Goal: Task Accomplishment & Management: Manage account settings

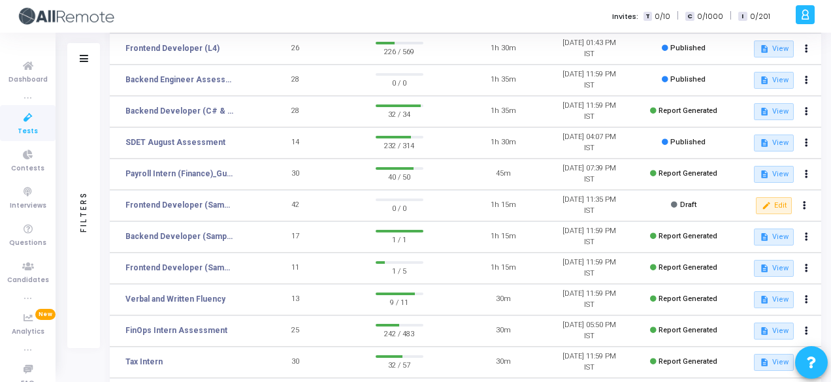
scroll to position [184, 0]
click at [195, 328] on link "FinOps Intern Assessment" at bounding box center [177, 332] width 102 height 12
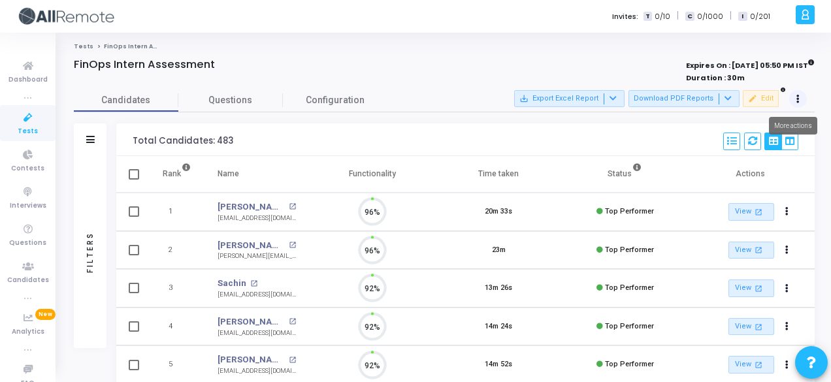
click at [803, 95] on button at bounding box center [799, 99] width 18 height 18
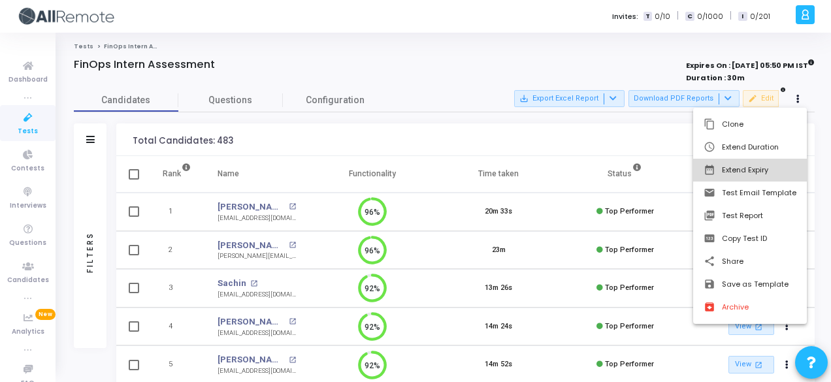
click at [766, 165] on button "date_range Extend Expiry" at bounding box center [751, 170] width 114 height 23
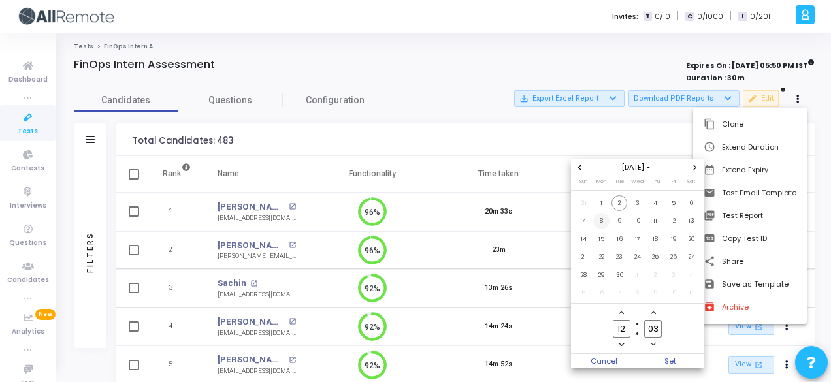
click at [597, 226] on span "8" at bounding box center [602, 221] width 16 height 16
click at [669, 364] on span "Set" at bounding box center [671, 361] width 67 height 14
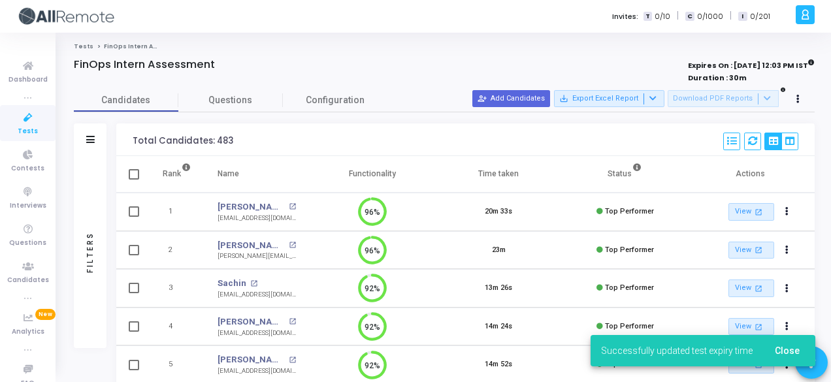
click at [80, 140] on div "Filters" at bounding box center [90, 140] width 33 height 33
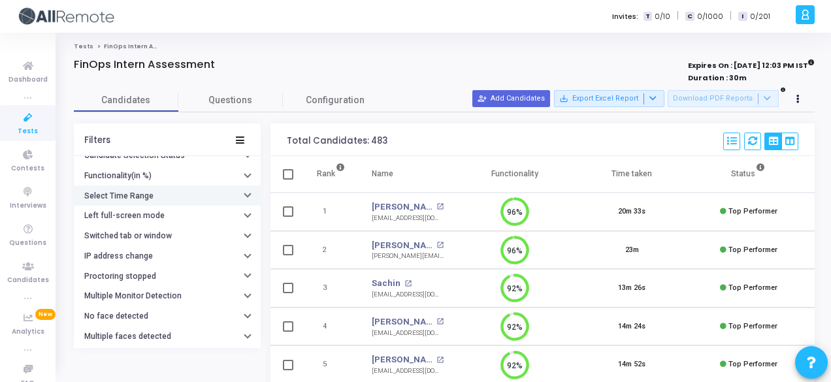
click at [154, 194] on button "Select Time Range" at bounding box center [167, 196] width 187 height 20
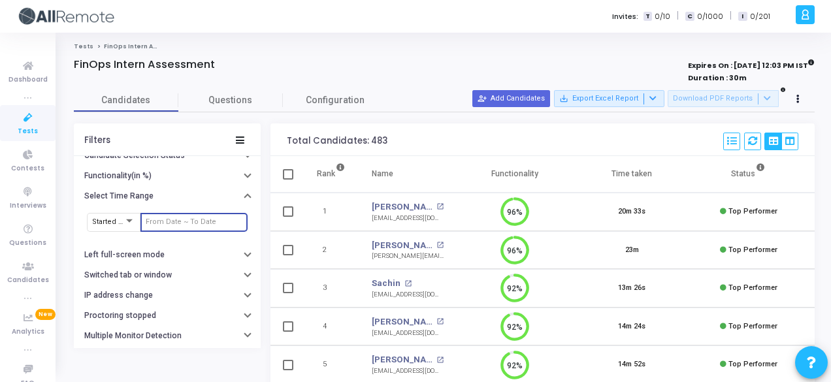
click at [184, 218] on input "text" at bounding box center [194, 222] width 97 height 8
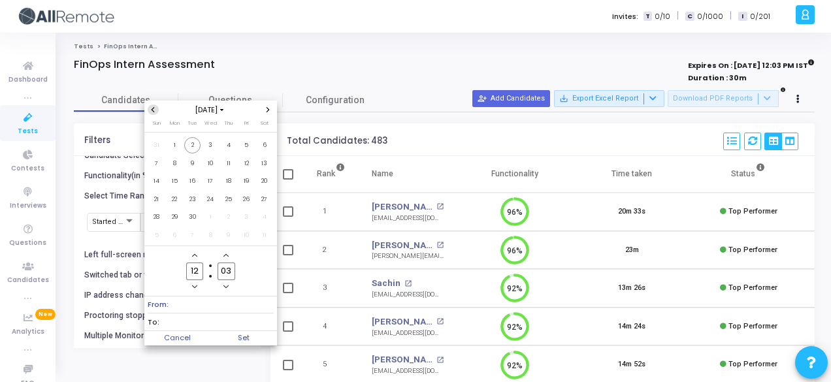
click at [157, 115] on button "Previous month" at bounding box center [153, 110] width 11 height 11
click at [163, 215] on span "24" at bounding box center [156, 217] width 16 height 16
click at [267, 117] on div "Aug 2025" at bounding box center [210, 110] width 133 height 18
click at [267, 110] on icon "Next month" at bounding box center [267, 109] width 5 height 5
click at [190, 139] on span "2" at bounding box center [192, 145] width 16 height 16
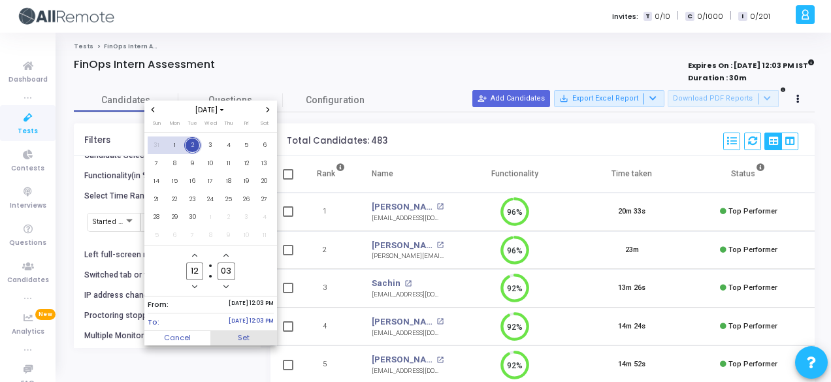
click at [254, 331] on span "Set" at bounding box center [243, 338] width 67 height 14
type input "8/24/2025, 12:03 PM - 9/2/2025, 12:03 PM"
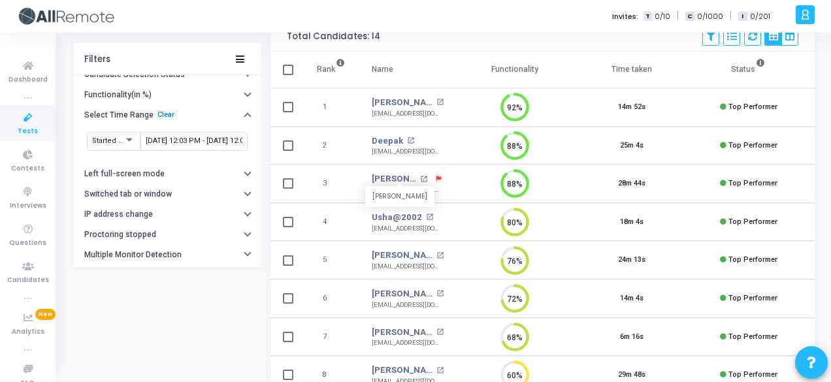
scroll to position [112, 0]
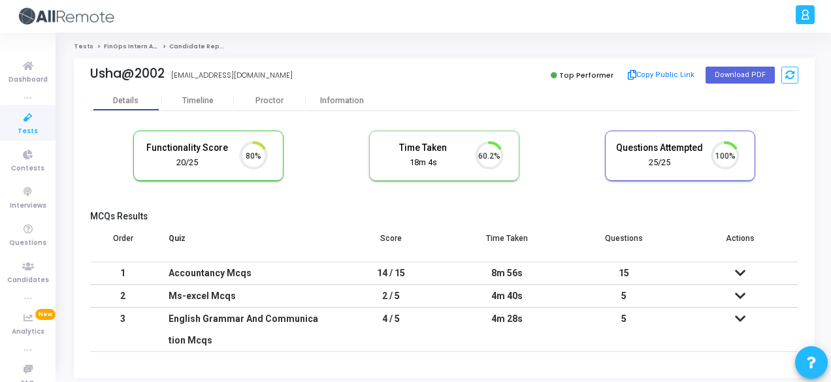
scroll to position [27, 33]
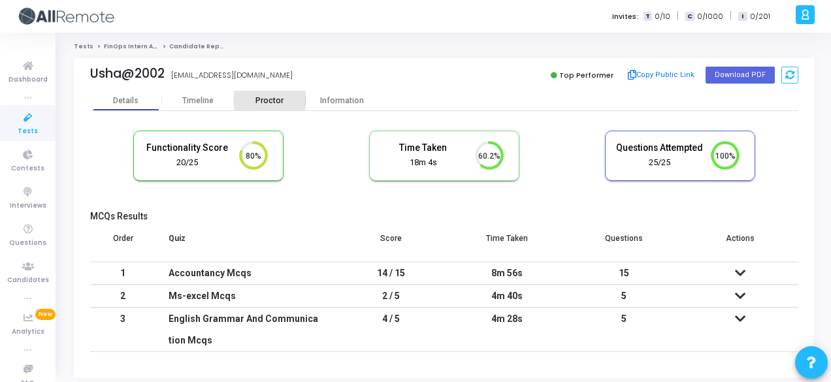
click at [254, 94] on div "Proctor" at bounding box center [270, 101] width 72 height 20
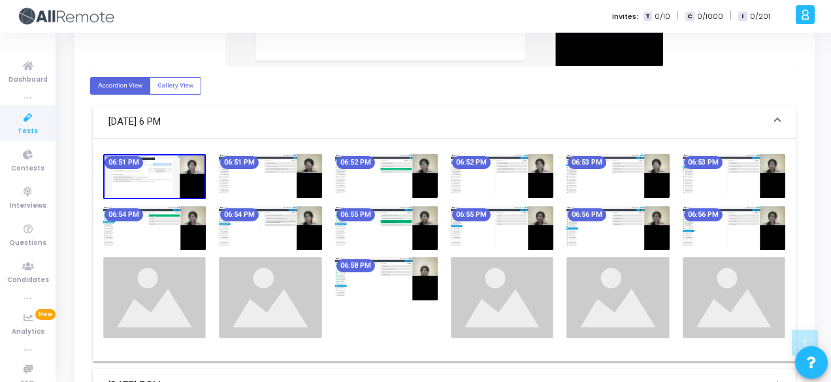
scroll to position [578, 0]
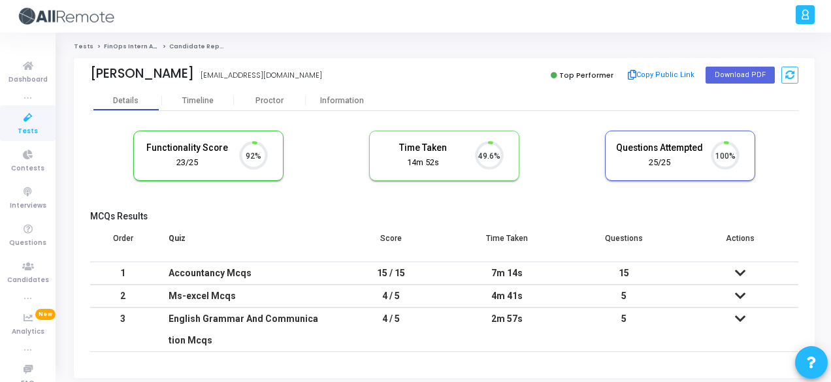
scroll to position [27, 33]
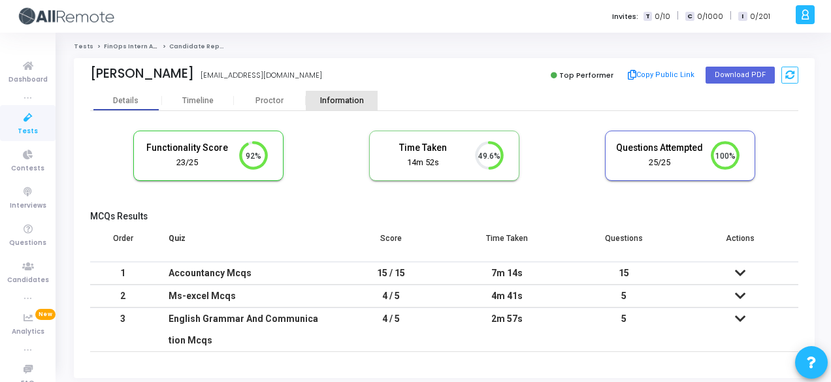
click at [358, 106] on div "Information" at bounding box center [342, 101] width 72 height 20
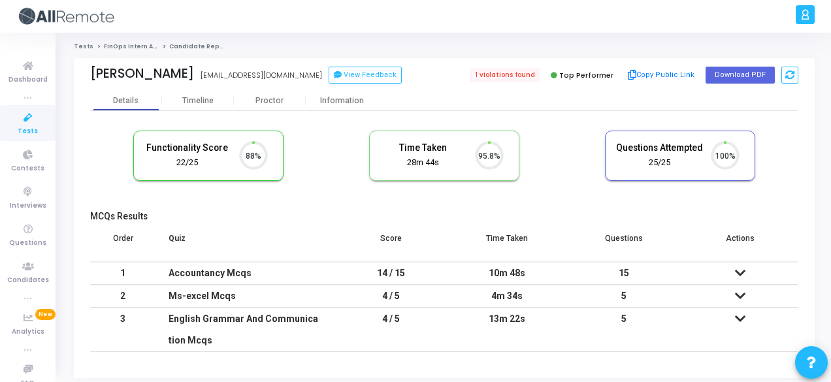
scroll to position [27, 33]
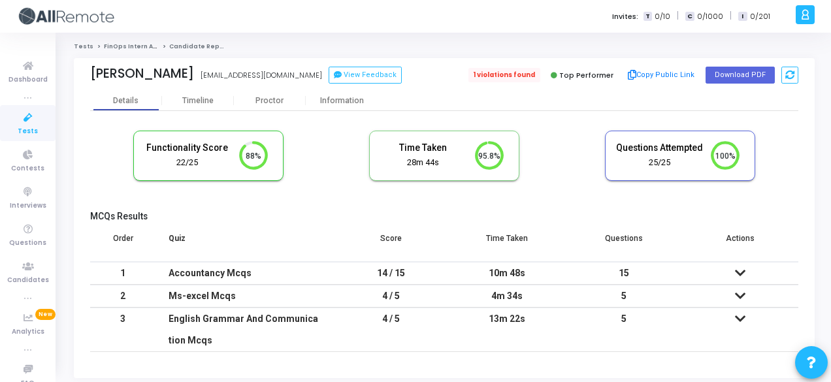
click at [506, 69] on span "1 violations found" at bounding box center [505, 75] width 72 height 14
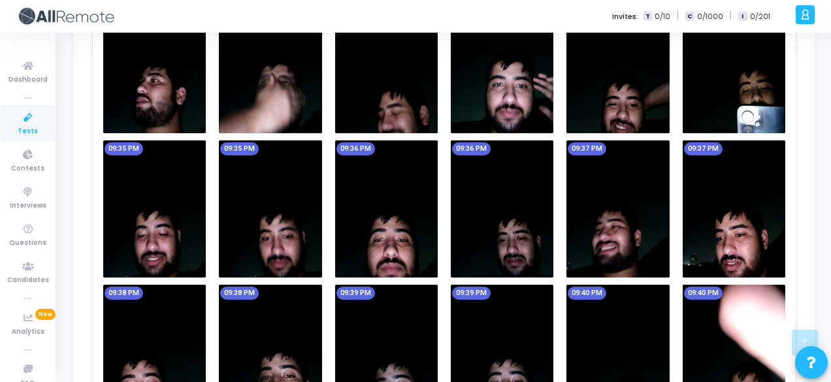
scroll to position [1231, 0]
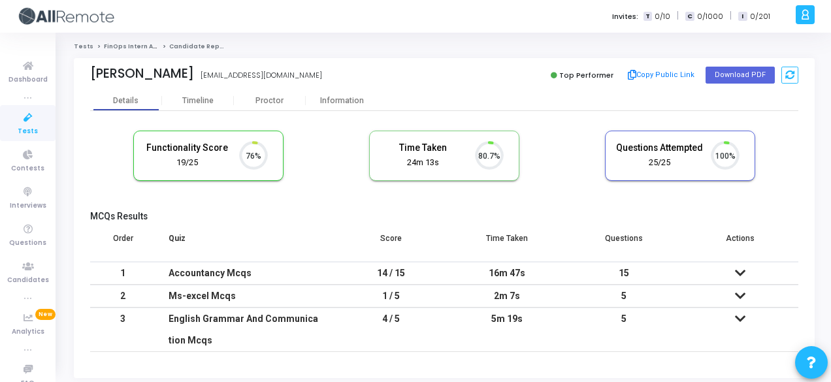
scroll to position [27, 33]
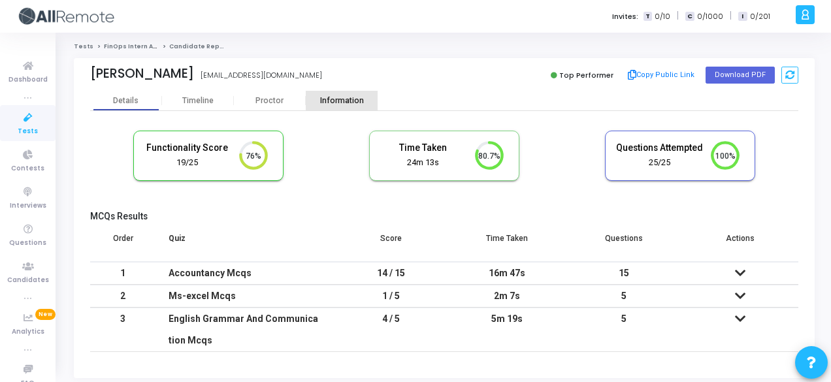
click at [337, 100] on div "Information" at bounding box center [342, 101] width 72 height 10
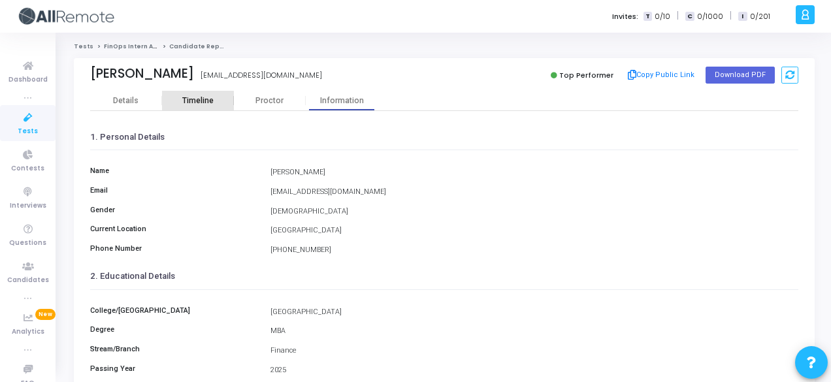
click at [224, 96] on div "Timeline" at bounding box center [198, 101] width 72 height 10
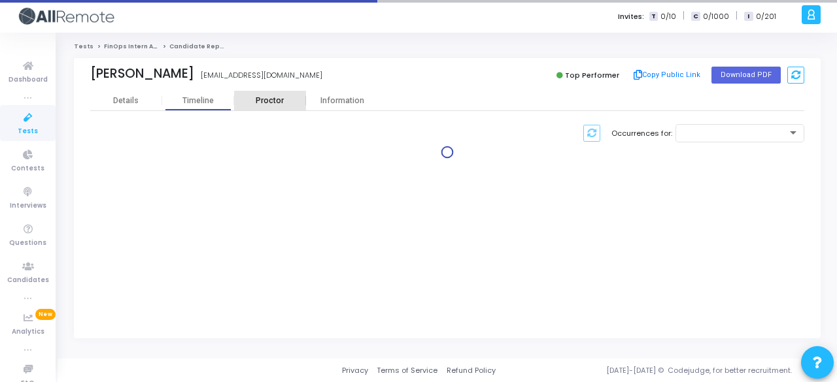
click at [273, 92] on div "Proctor" at bounding box center [270, 101] width 72 height 20
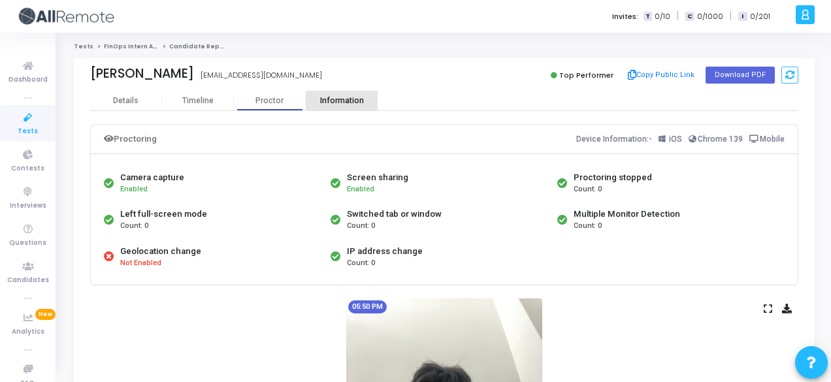
click at [350, 93] on div "Information" at bounding box center [342, 101] width 72 height 20
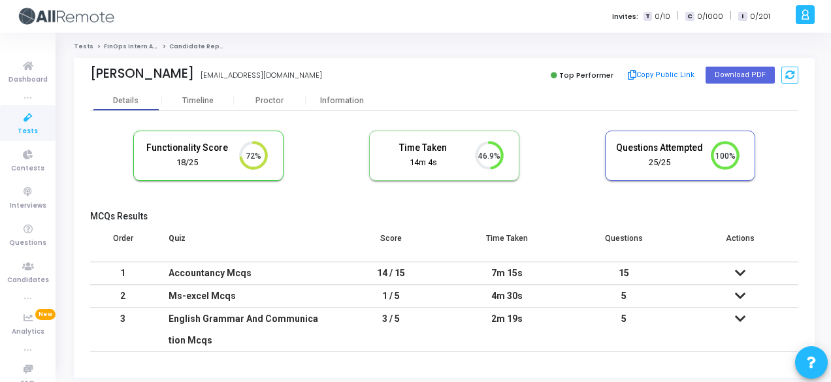
scroll to position [6, 5]
click at [343, 92] on div "Information" at bounding box center [342, 101] width 72 height 20
